Goal: Download file/media

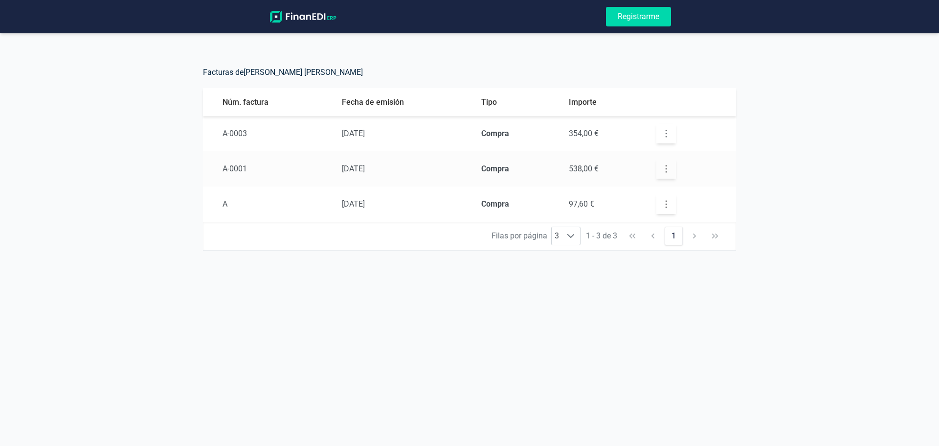
click at [660, 133] on button "button" at bounding box center [666, 134] width 20 height 20
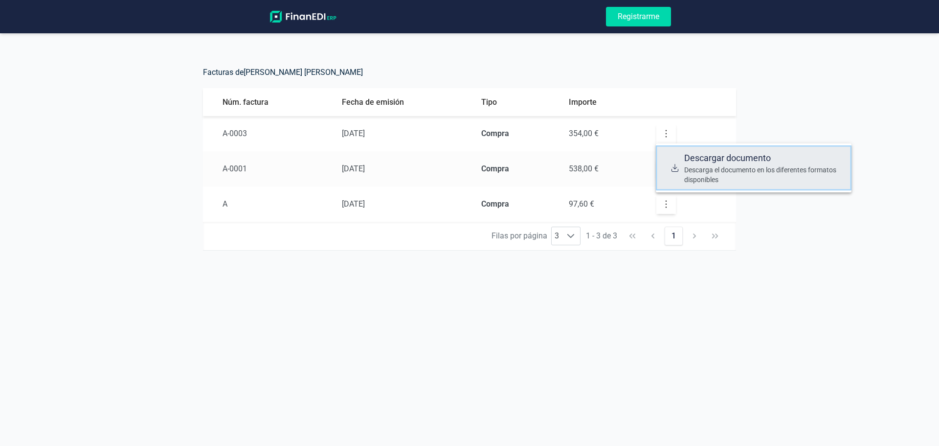
click at [684, 163] on span "Descargar documento" at bounding box center [763, 158] width 159 height 14
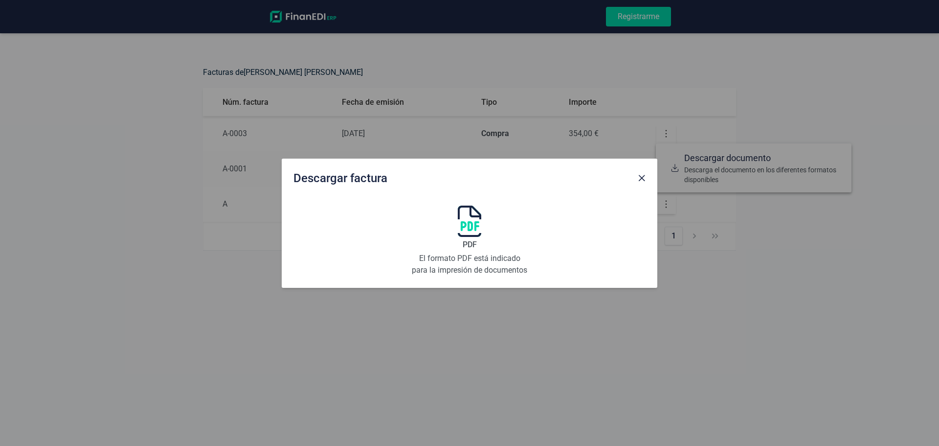
click at [456, 239] on div "PDF El formato PDF está indicado para la impresión de documentos" at bounding box center [469, 240] width 117 height 70
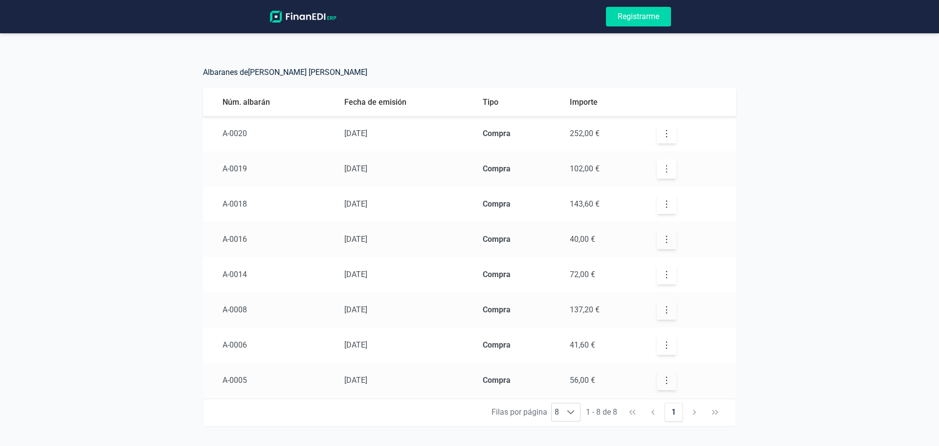
click at [657, 160] on button "button" at bounding box center [667, 169] width 20 height 20
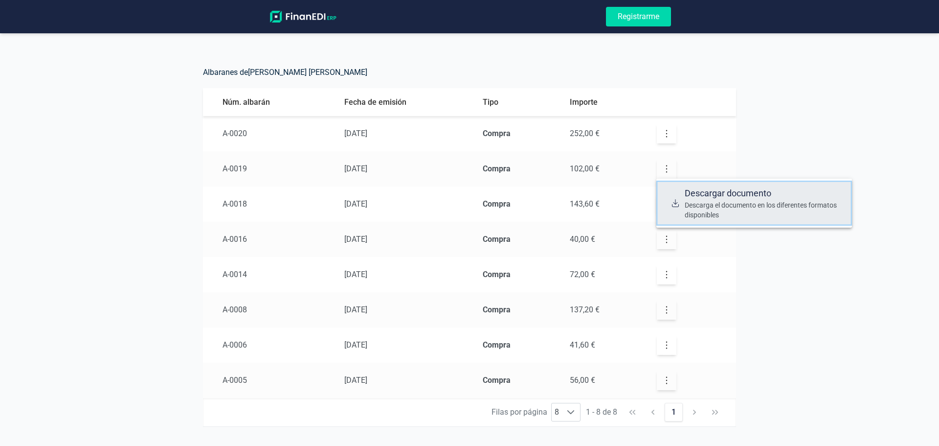
click at [682, 200] on div at bounding box center [675, 202] width 15 height 33
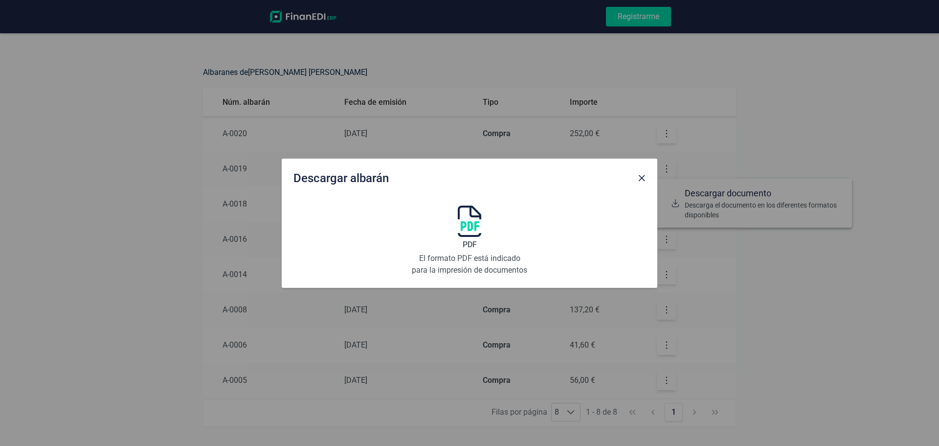
click at [470, 236] on img at bounding box center [469, 220] width 23 height 31
click at [637, 177] on button "Close" at bounding box center [642, 178] width 16 height 16
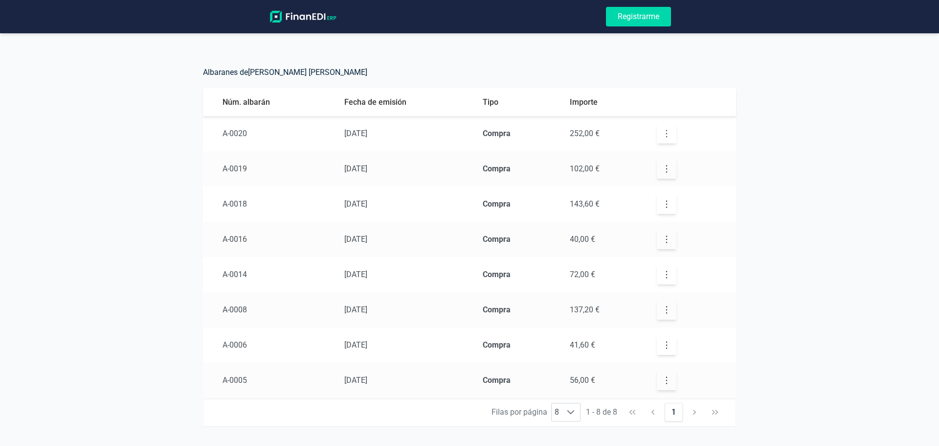
click at [665, 133] on icon "button" at bounding box center [667, 134] width 10 height 10
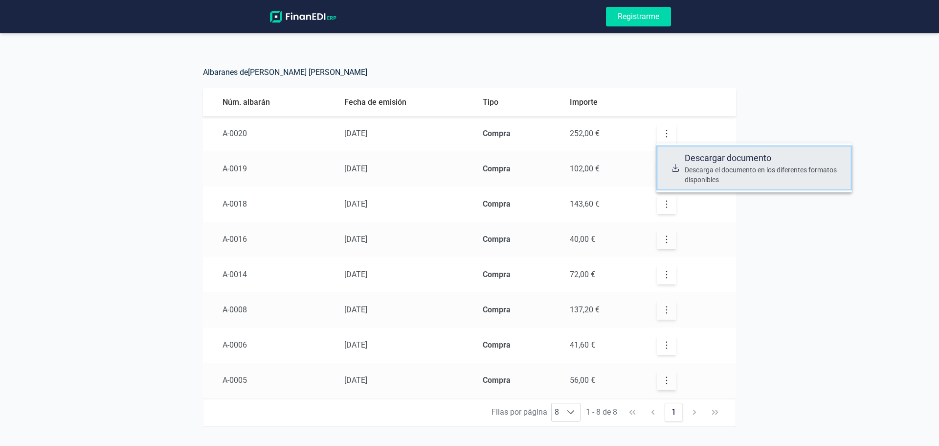
click at [681, 167] on div at bounding box center [675, 167] width 15 height 33
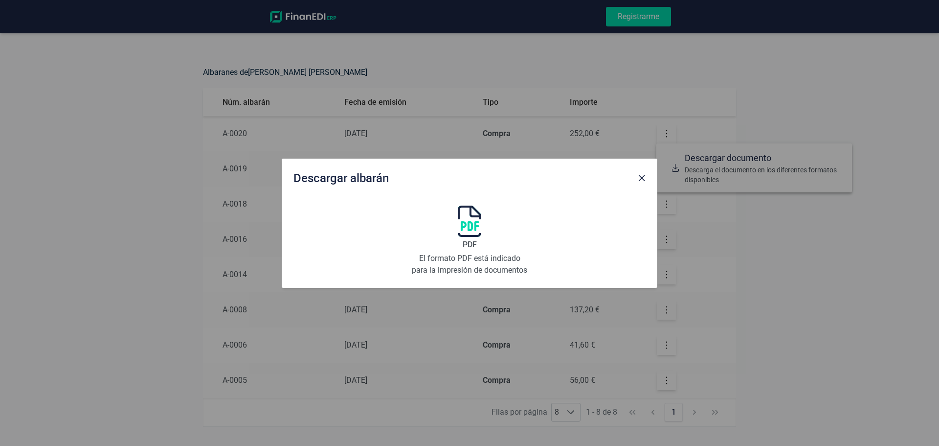
click at [462, 224] on img at bounding box center [469, 220] width 23 height 31
